Goal: Information Seeking & Learning: Find specific fact

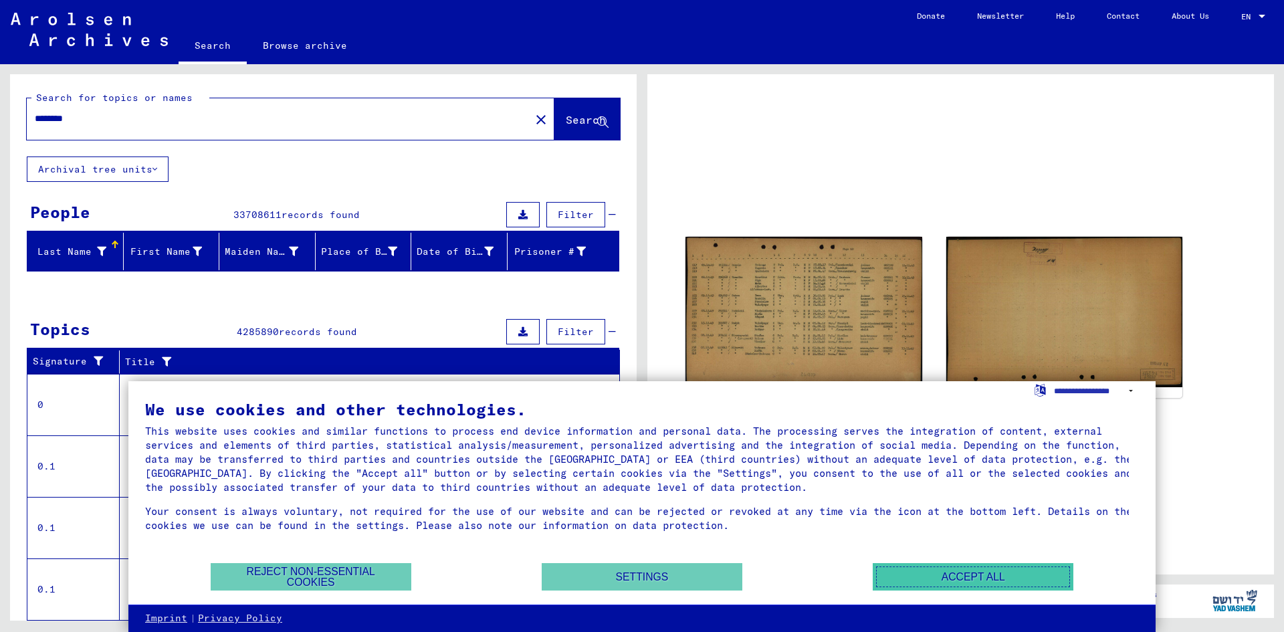
click at [943, 580] on button "Accept all" at bounding box center [972, 576] width 201 height 27
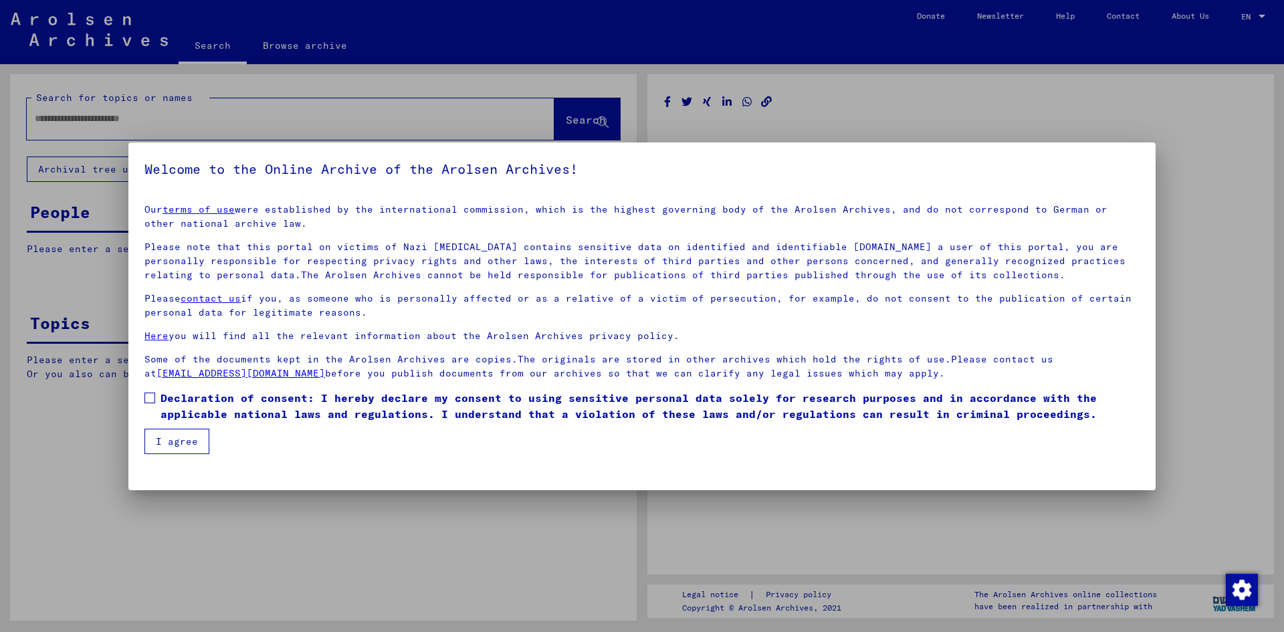
type input "********"
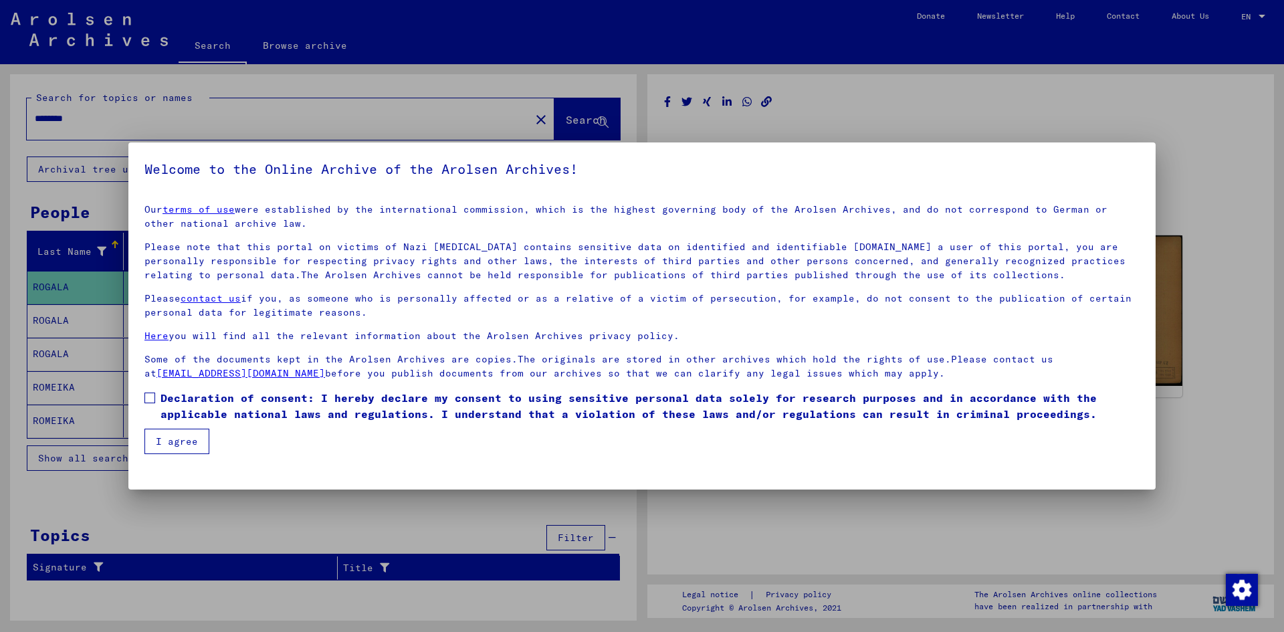
click at [154, 395] on span at bounding box center [149, 397] width 11 height 11
click at [177, 447] on button "I agree" at bounding box center [176, 441] width 65 height 25
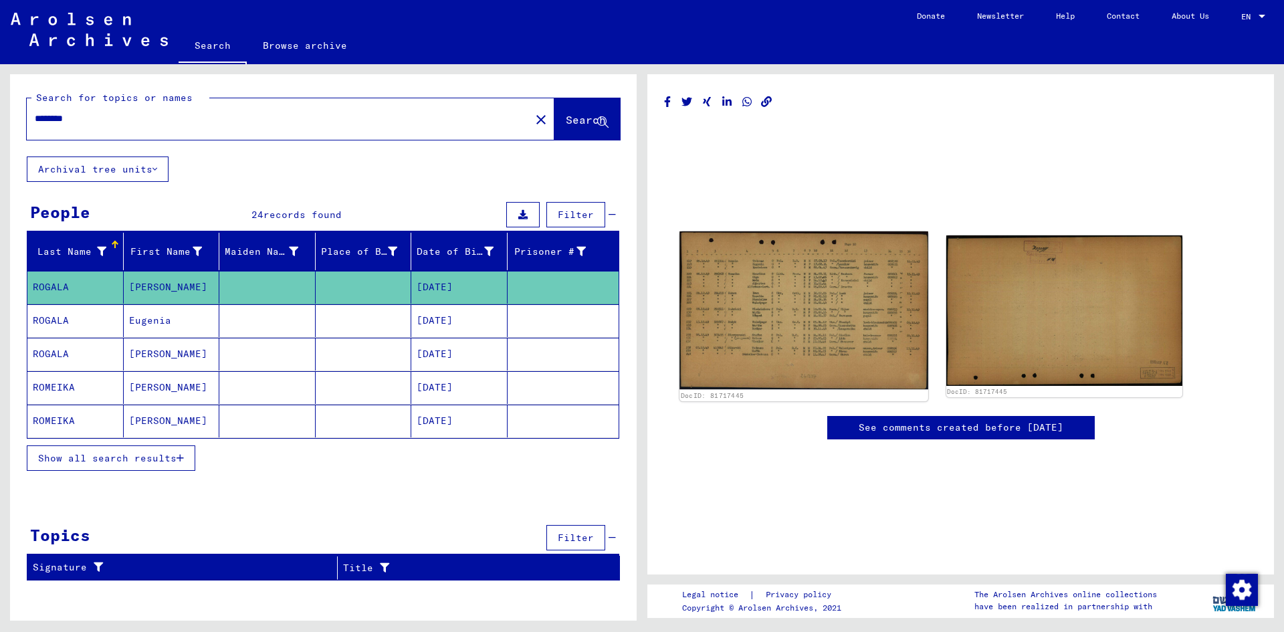
click at [784, 326] on img at bounding box center [803, 310] width 248 height 158
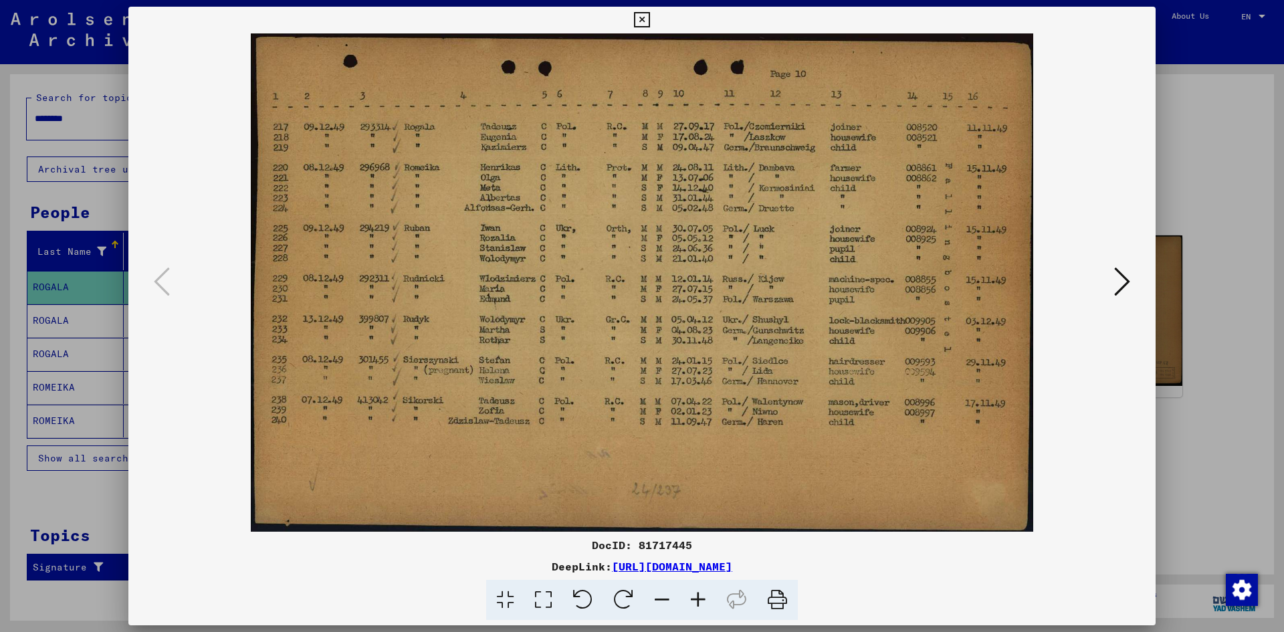
click at [1121, 285] on icon at bounding box center [1122, 281] width 16 height 32
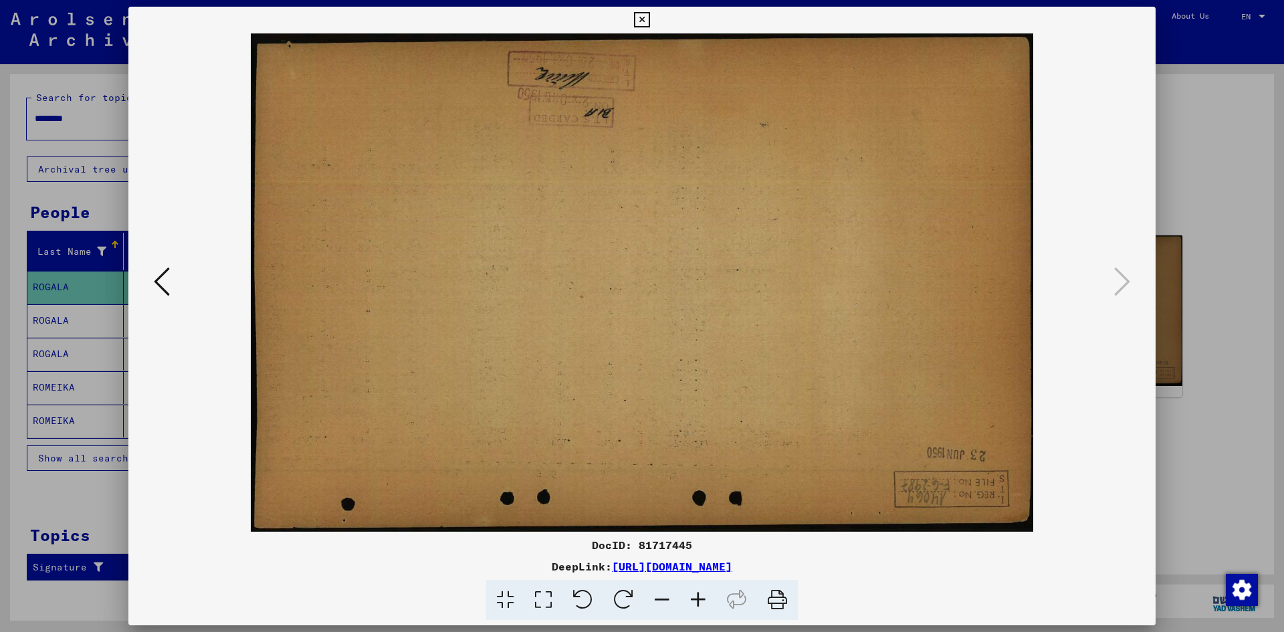
click at [165, 276] on icon at bounding box center [162, 281] width 16 height 32
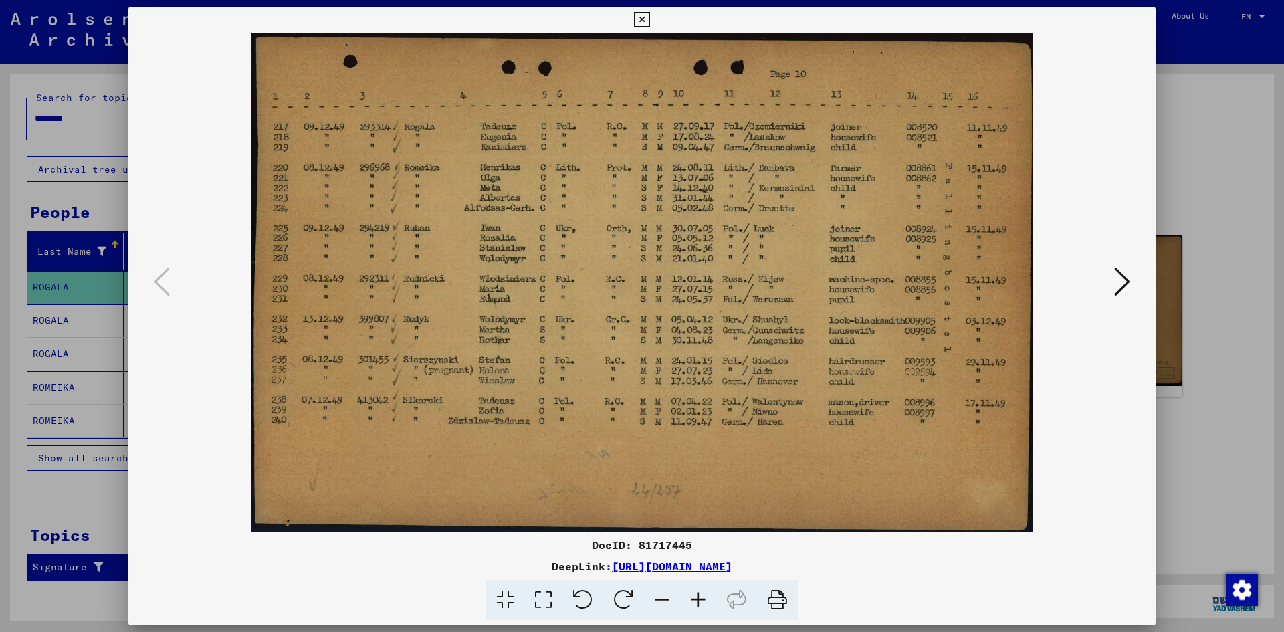
click at [645, 19] on icon at bounding box center [641, 20] width 15 height 16
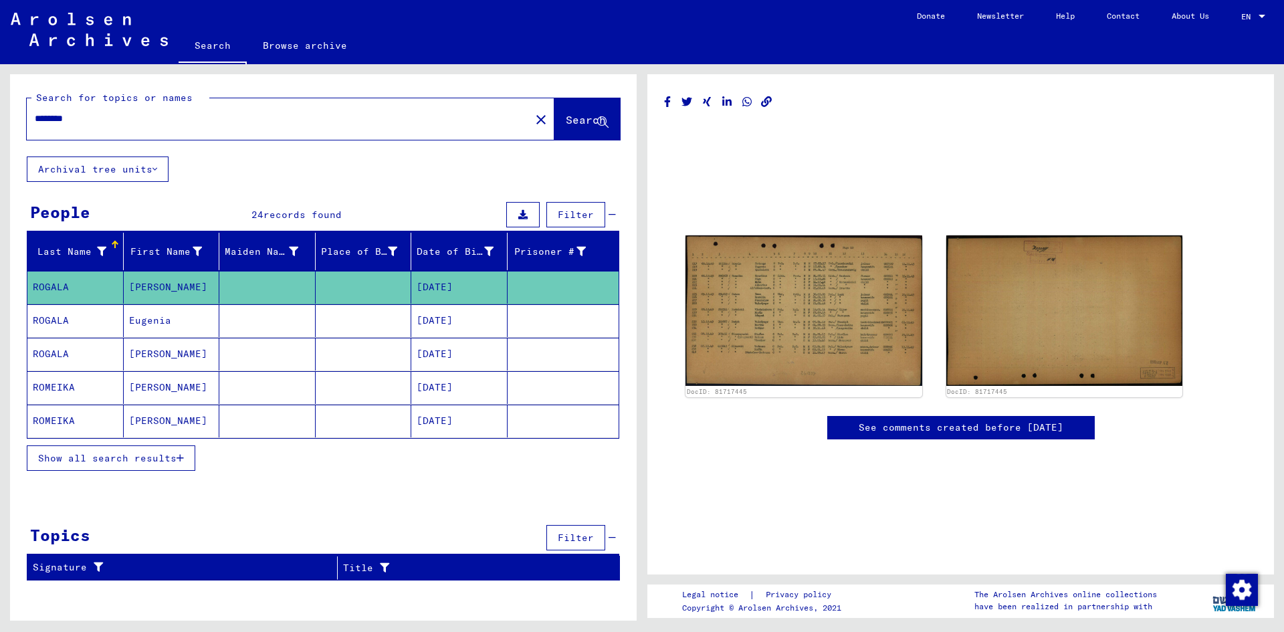
click at [885, 431] on link "See comments created before [DATE]" at bounding box center [960, 428] width 205 height 14
